Goal: Information Seeking & Learning: Learn about a topic

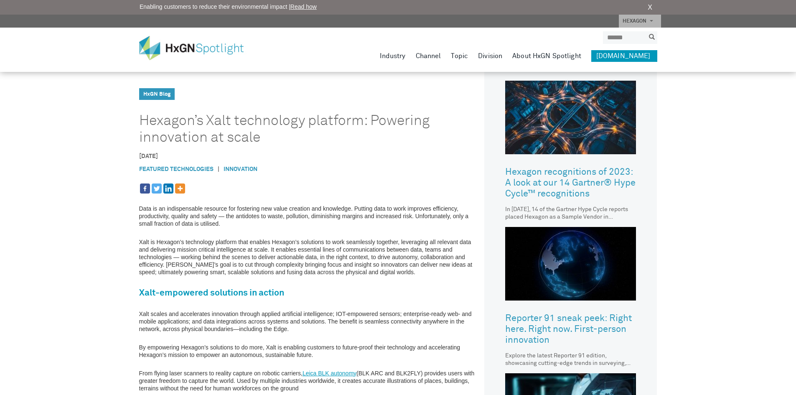
scroll to position [251, 0]
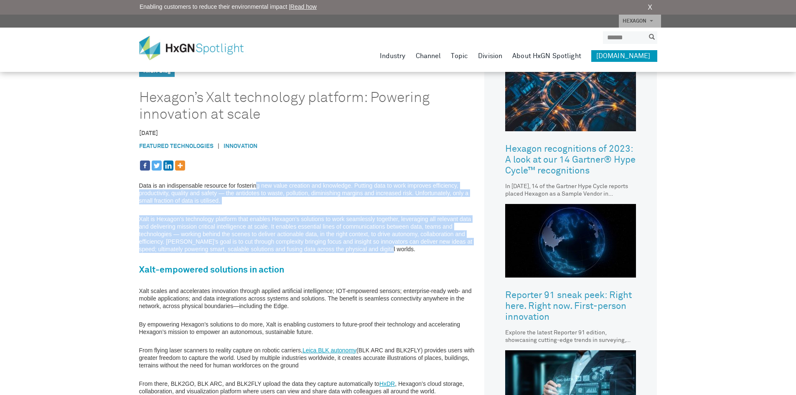
drag, startPoint x: 255, startPoint y: 184, endPoint x: 371, endPoint y: 250, distance: 132.9
click at [371, 250] on div "Data is an indispensable resource for fostering new value creation and knowledg…" at bounding box center [310, 326] width 342 height 332
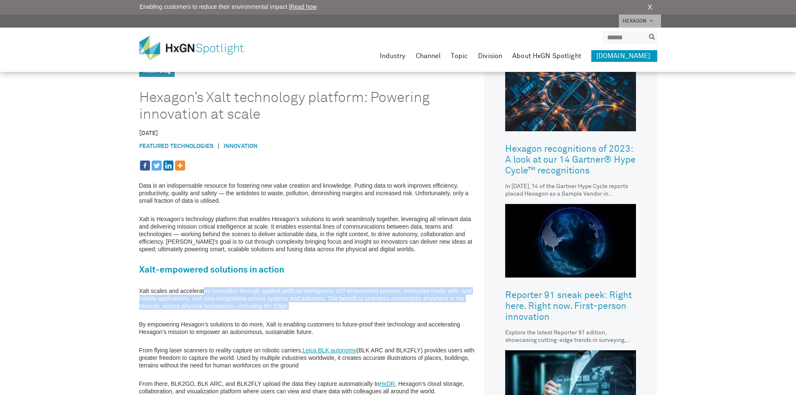
drag, startPoint x: 204, startPoint y: 291, endPoint x: 324, endPoint y: 306, distance: 120.9
click at [324, 306] on p "Xalt scales and accelerates innovation through applied artificial intelligence;…" at bounding box center [310, 298] width 342 height 23
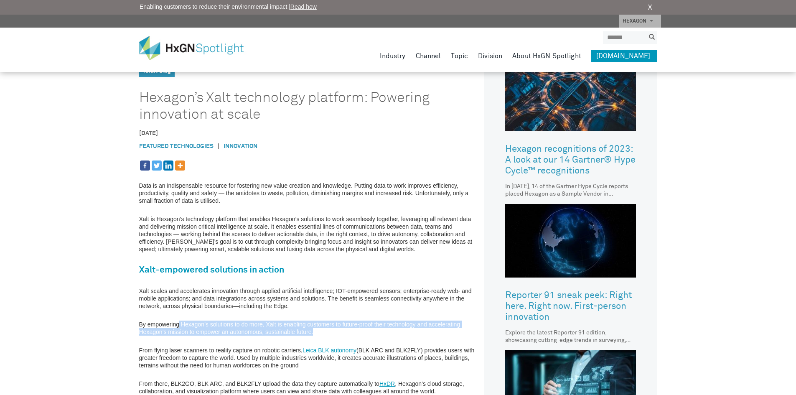
drag, startPoint x: 179, startPoint y: 323, endPoint x: 324, endPoint y: 331, distance: 144.4
click at [324, 331] on p "By empowering Hexagon’s solutions to do more, Xalt is enabling customers to fut…" at bounding box center [310, 328] width 342 height 15
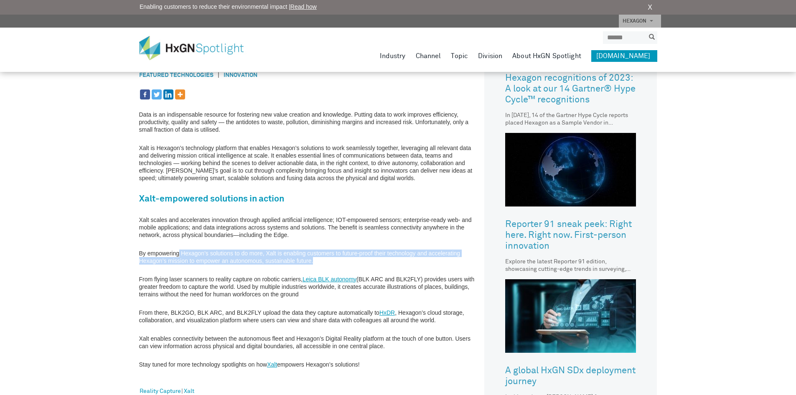
scroll to position [334, 0]
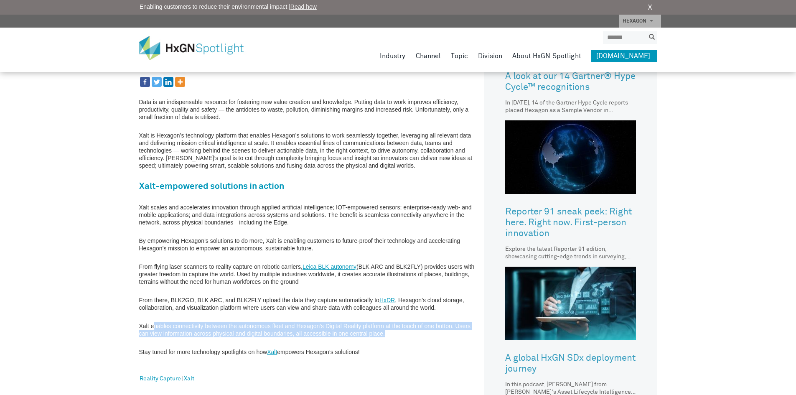
drag, startPoint x: 153, startPoint y: 326, endPoint x: 390, endPoint y: 337, distance: 237.3
click at [390, 337] on p "Xalt enables connectivity between the autonomous fleet and Hexagon’s Digital Re…" at bounding box center [310, 329] width 342 height 15
